Goal: Use online tool/utility: Utilize a website feature to perform a specific function

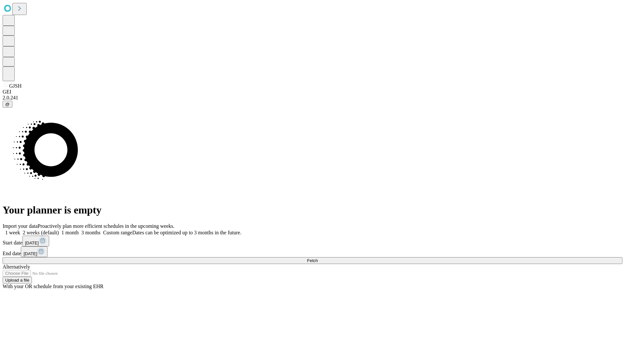
click at [318, 258] on span "Fetch" at bounding box center [312, 260] width 11 height 5
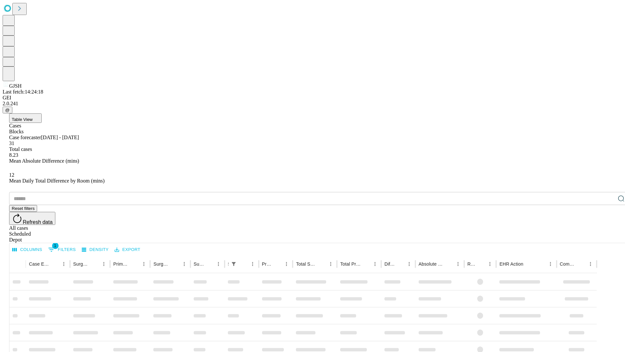
click at [33, 117] on span "Table View" at bounding box center [22, 119] width 21 height 5
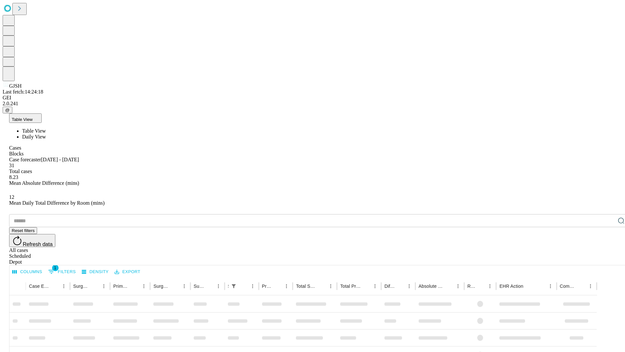
click at [46, 134] on span "Daily View" at bounding box center [34, 137] width 24 height 6
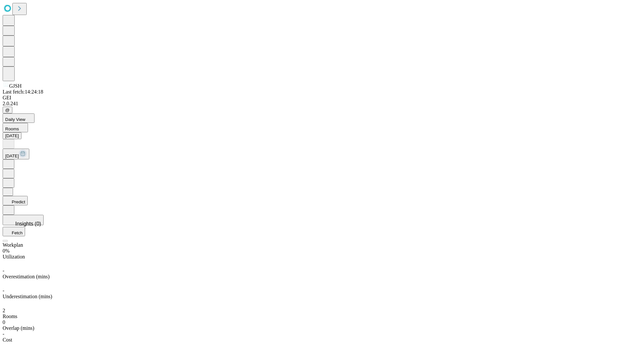
click at [28, 196] on button "Predict" at bounding box center [15, 200] width 25 height 9
